Goal: Task Accomplishment & Management: Manage account settings

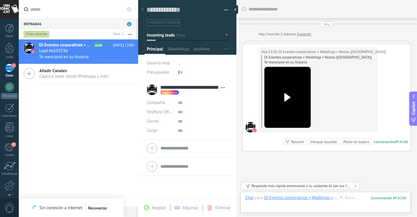
click at [60, 124] on div "DJ Eventos corporativos • Weddings • fiestas (Barcelona) A100 29/09/2025 13:06 …" at bounding box center [78, 122] width 119 height 167
click at [11, 54] on link "Leads" at bounding box center [9, 51] width 19 height 16
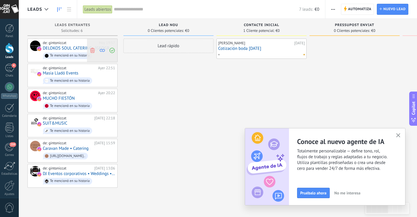
click at [93, 49] on use at bounding box center [92, 49] width 4 height 5
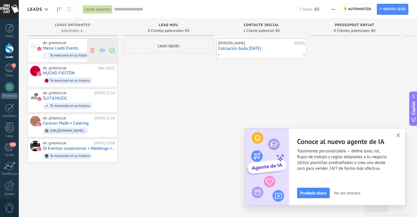
click at [92, 52] on icon at bounding box center [92, 49] width 5 height 5
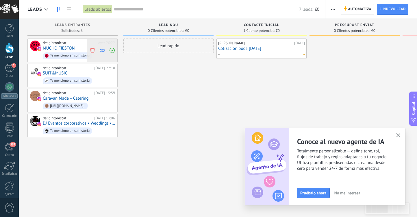
click at [113, 52] on use at bounding box center [112, 50] width 5 height 5
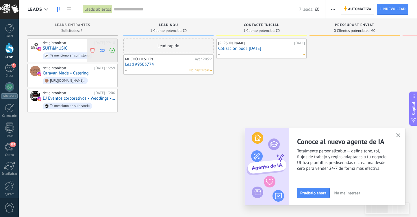
click at [90, 48] on icon at bounding box center [92, 49] width 5 height 5
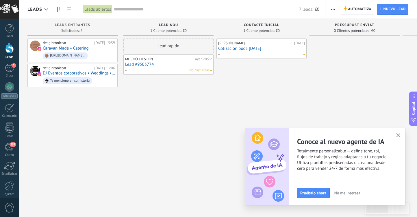
click at [397, 134] on use "button" at bounding box center [398, 135] width 4 height 4
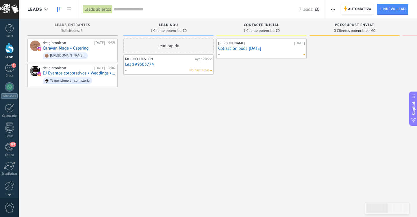
click at [250, 48] on link "Cotización boda [DATE]" at bounding box center [261, 48] width 87 height 5
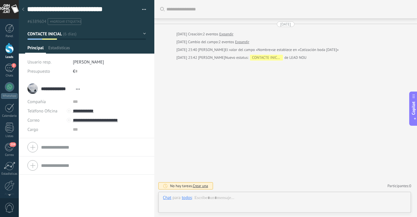
scroll to position [9, 0]
click at [249, 41] on link "Expandir" at bounding box center [242, 42] width 14 height 6
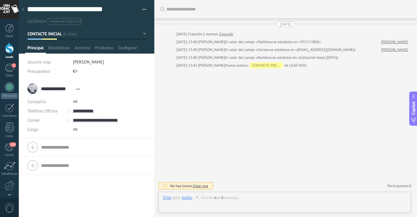
click at [234, 34] on link "Expandir" at bounding box center [226, 34] width 14 height 6
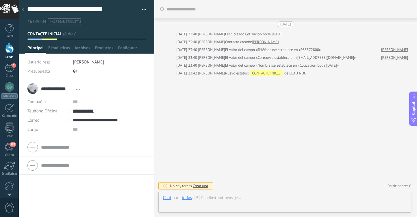
click at [119, 26] on div at bounding box center [87, 26] width 136 height 53
click at [24, 10] on div at bounding box center [23, 9] width 8 height 11
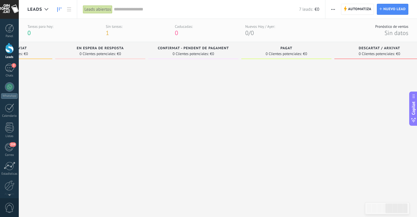
scroll to position [0, 364]
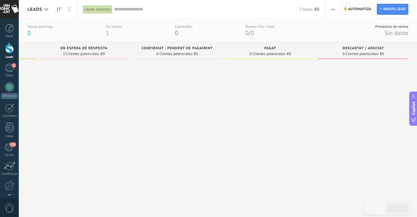
click at [1, 44] on link "Leads" at bounding box center [9, 51] width 19 height 16
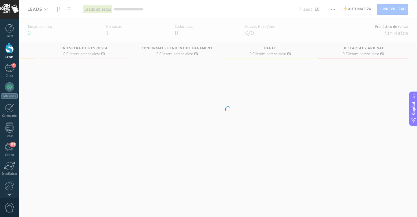
click at [13, 47] on div at bounding box center [9, 48] width 9 height 11
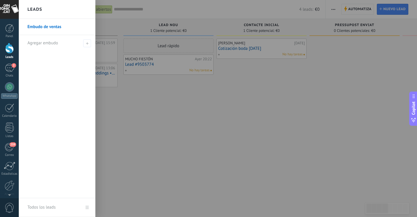
click at [11, 47] on div at bounding box center [9, 48] width 9 height 11
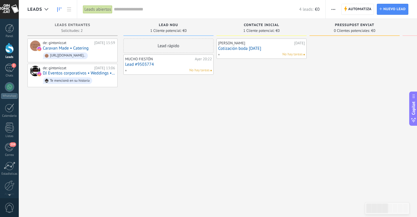
click at [245, 51] on link "Cotización boda [DATE]" at bounding box center [261, 48] width 87 height 5
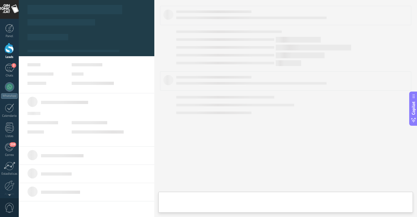
type textarea "**********"
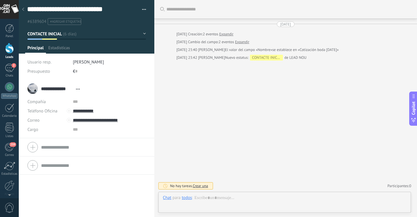
scroll to position [9, 0]
click at [88, 45] on div at bounding box center [87, 26] width 136 height 53
click at [87, 45] on span "Archivos" at bounding box center [83, 49] width 16 height 8
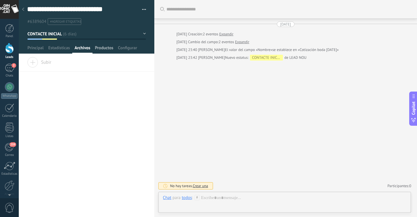
click at [102, 45] on span "Productos" at bounding box center [104, 49] width 19 height 8
click at [132, 50] on span "Configurar" at bounding box center [127, 49] width 19 height 8
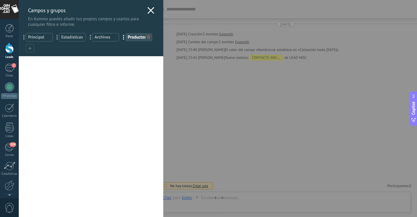
click at [151, 10] on icon at bounding box center [150, 10] width 7 height 7
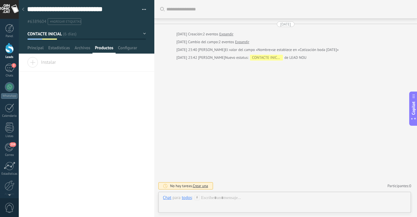
click at [11, 45] on div at bounding box center [9, 48] width 9 height 11
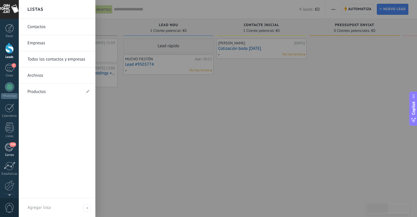
click at [8, 147] on div "259" at bounding box center [10, 147] width 10 height 9
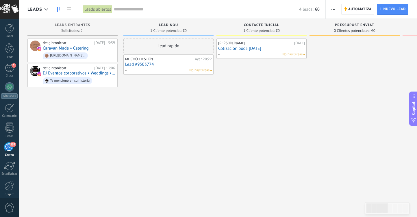
scroll to position [24, 0]
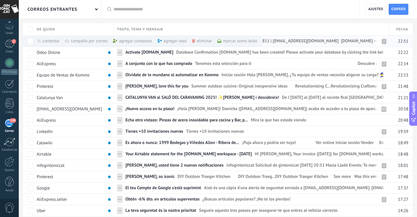
click at [97, 39] on div "campaña por correo màs" at bounding box center [96, 40] width 62 height 11
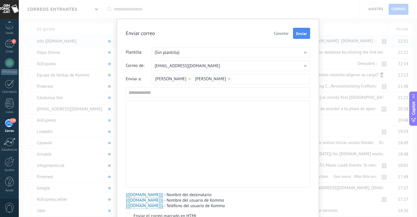
scroll to position [5, 0]
click at [282, 32] on span "Cancelar" at bounding box center [281, 33] width 15 height 5
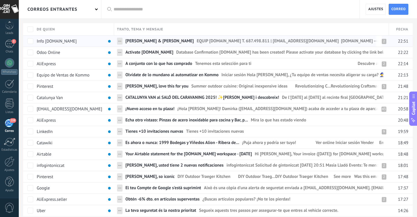
click at [161, 40] on span "[PERSON_NAME] & [PERSON_NAME]" at bounding box center [159, 42] width 69 height 8
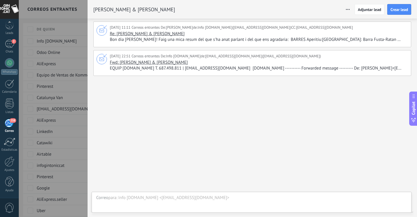
click at [350, 31] on div "[DATE] 11:11 Correos entrantes De: [PERSON_NAME] de: Info [DOMAIN_NAME] ([EMAIL…" at bounding box center [259, 28] width 298 height 6
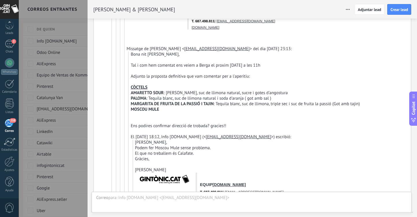
scroll to position [386, 0]
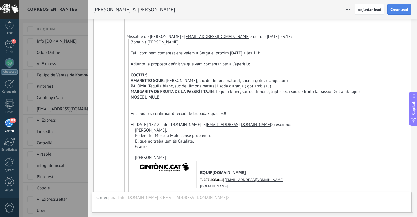
click at [398, 9] on span "Crear lead" at bounding box center [400, 10] width 18 height 4
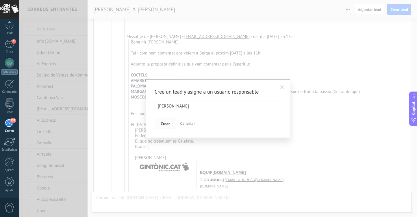
click at [172, 122] on button "Crear" at bounding box center [165, 123] width 21 height 11
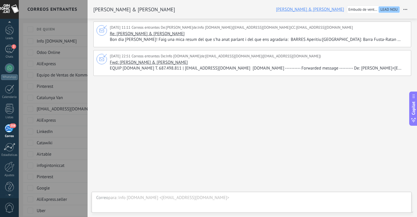
click at [9, 26] on div at bounding box center [9, 23] width 19 height 9
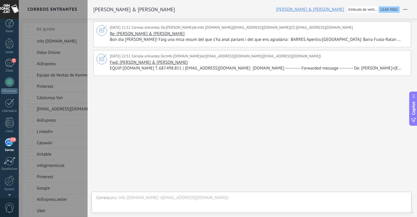
scroll to position [0, 0]
click at [11, 51] on div at bounding box center [9, 48] width 9 height 11
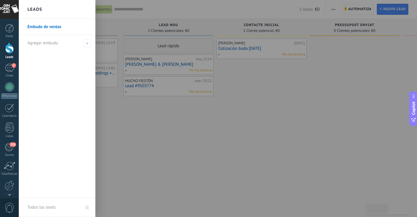
click at [52, 25] on link "Embudo de ventas" at bounding box center [58, 27] width 62 height 16
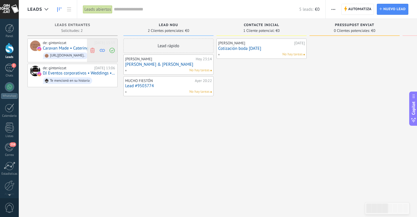
click at [93, 50] on icon at bounding box center [92, 49] width 5 height 5
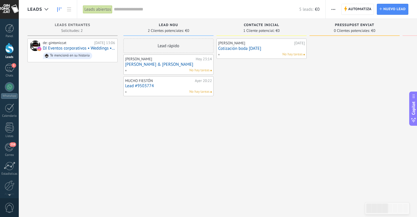
click at [195, 84] on link "Lead #9503774" at bounding box center [168, 85] width 87 height 5
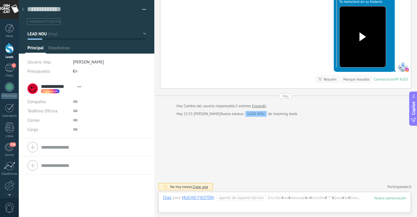
scroll to position [9, 0]
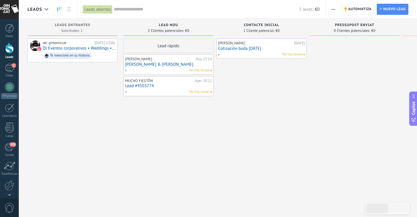
click at [170, 67] on div "[PERSON_NAME] Hoy 23:14 [PERSON_NAME] & [PERSON_NAME] hay tareas" at bounding box center [168, 64] width 87 height 17
click at [170, 60] on div "[PERSON_NAME]" at bounding box center [159, 59] width 69 height 5
click at [140, 62] on link "[PERSON_NAME] & [PERSON_NAME]" at bounding box center [168, 64] width 87 height 5
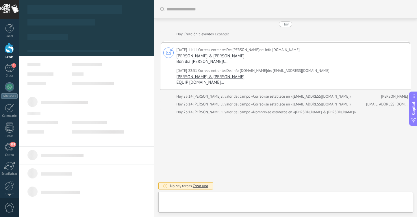
type textarea "**********"
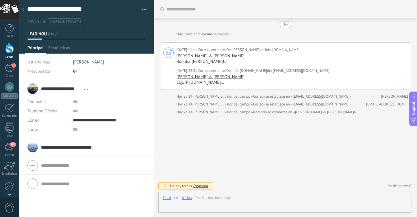
scroll to position [9, 0]
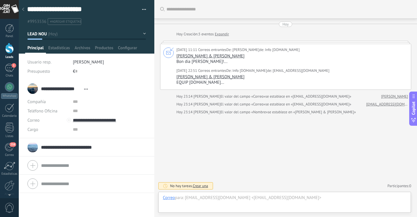
click at [208, 53] on link "[PERSON_NAME] & [PERSON_NAME]" at bounding box center [211, 55] width 68 height 5
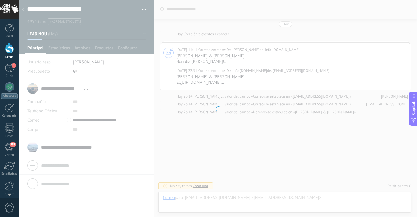
click at [235, 84] on div at bounding box center [218, 108] width 398 height 217
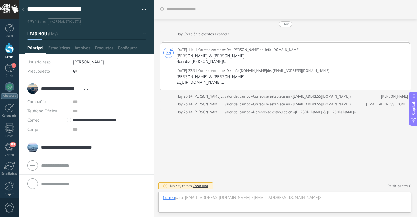
click at [212, 54] on link "[PERSON_NAME] & [PERSON_NAME]" at bounding box center [211, 55] width 68 height 5
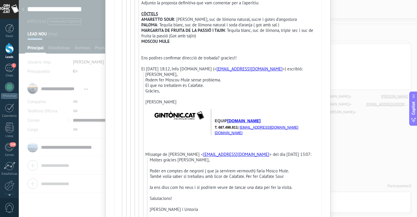
scroll to position [1650, 0]
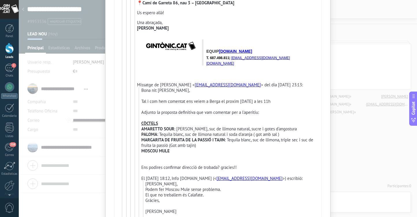
click at [342, 69] on div "[PERSON_NAME] & [PERSON_NAME] Lead: [PERSON_NAME] & [PERSON_NAME] detalle Desat…" at bounding box center [218, 108] width 398 height 217
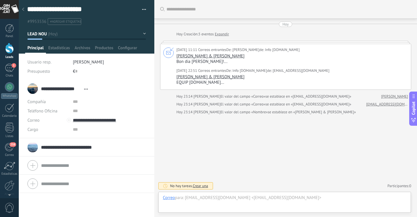
click at [287, 56] on div "[PERSON_NAME] & [PERSON_NAME] dia [PERSON_NAME]!..." at bounding box center [292, 58] width 230 height 11
click at [213, 57] on link "[PERSON_NAME] & [PERSON_NAME]" at bounding box center [211, 55] width 68 height 5
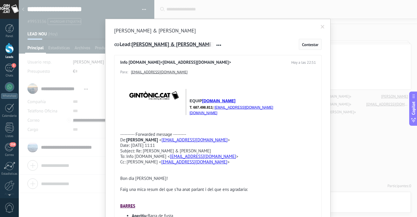
click at [313, 45] on span "Contestar" at bounding box center [310, 44] width 16 height 4
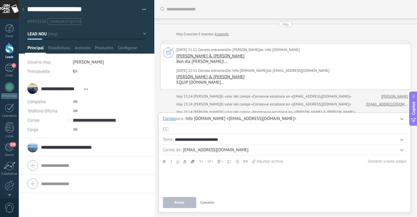
click at [210, 201] on span "Cancelar" at bounding box center [208, 201] width 14 height 5
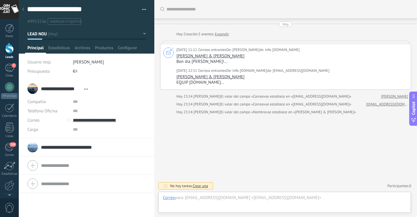
click at [229, 149] on div "Buscar Carga más Hoy Hoy Creación: 3 eventos Expandir [DATE] 11:11 Correos entr…" at bounding box center [285, 108] width 263 height 217
